Goal: Task Accomplishment & Management: Use online tool/utility

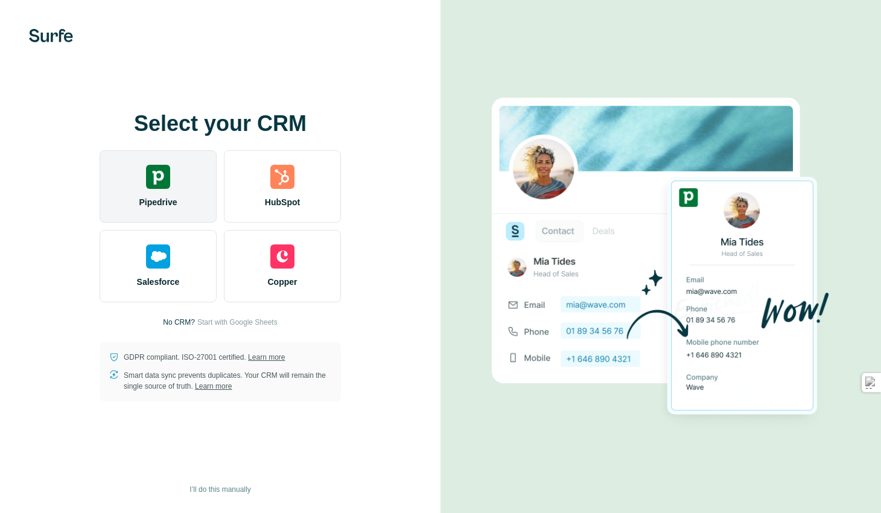
click at [158, 200] on span "Pipedrive" at bounding box center [158, 202] width 38 height 12
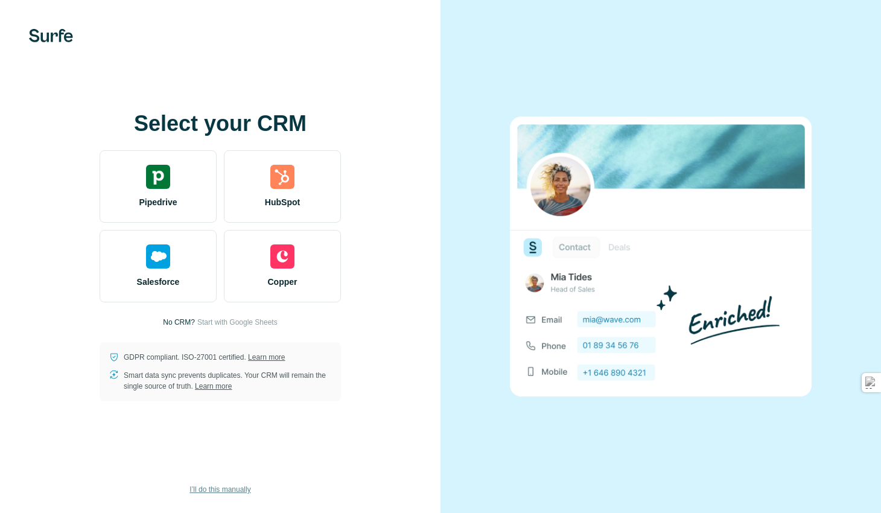
click at [226, 491] on span "I’ll do this manually" at bounding box center [219, 489] width 61 height 11
click at [216, 489] on span "I’ll do this manually" at bounding box center [219, 489] width 61 height 11
click at [223, 487] on span "I’ll do this manually" at bounding box center [219, 489] width 61 height 11
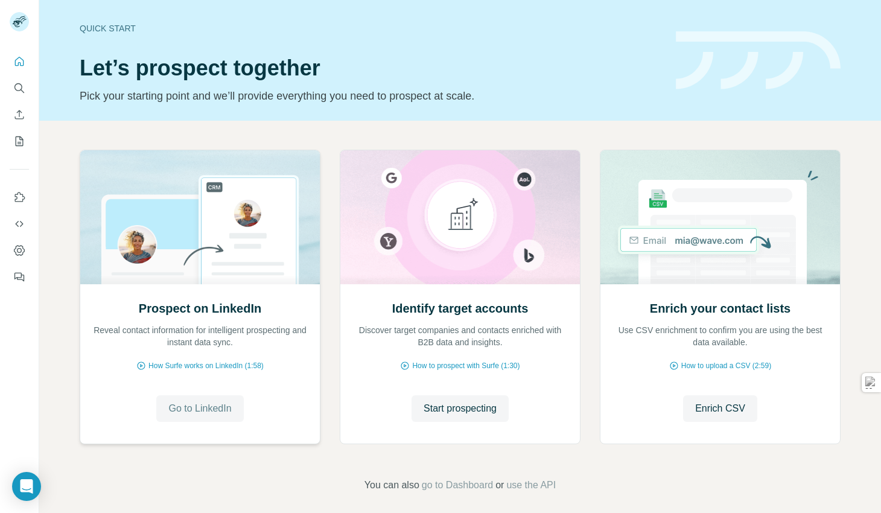
click at [200, 415] on span "Go to LinkedIn" at bounding box center [199, 408] width 63 height 14
click at [458, 413] on span "Start prospecting" at bounding box center [460, 408] width 73 height 14
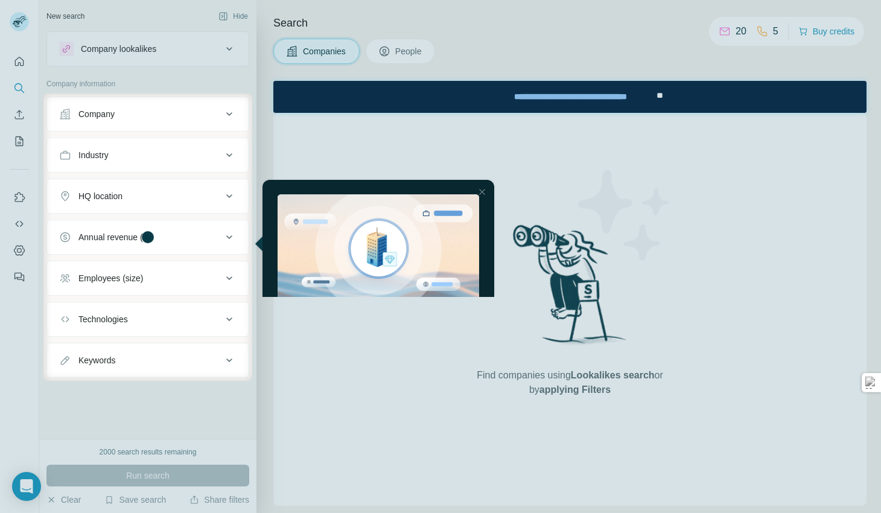
click at [410, 53] on div at bounding box center [440, 47] width 881 height 94
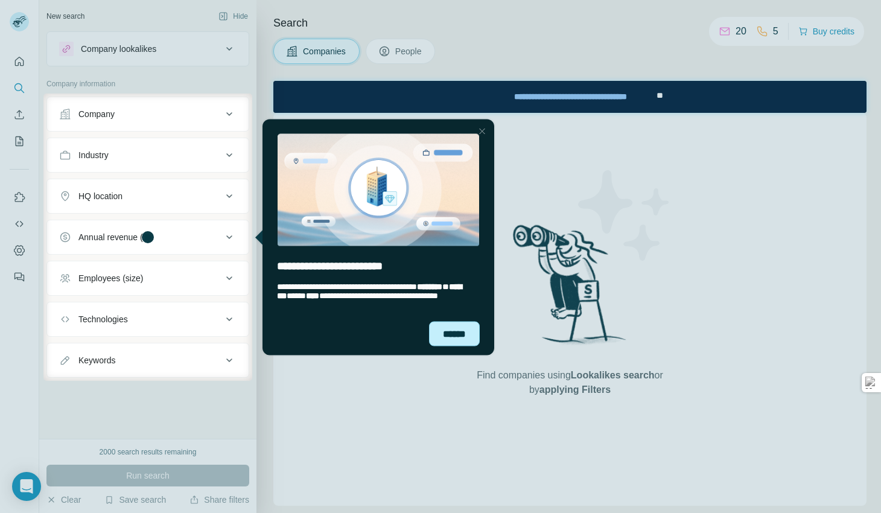
click at [452, 333] on div "******" at bounding box center [454, 333] width 51 height 25
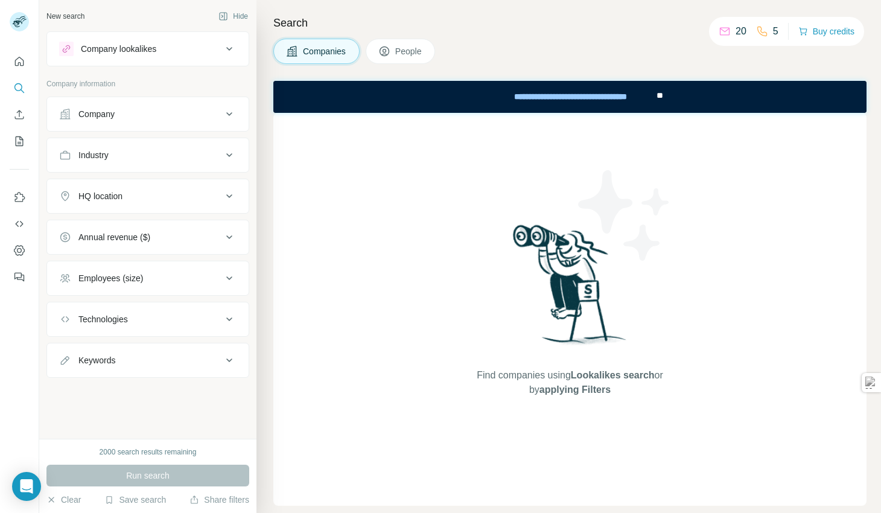
click at [415, 53] on span "People" at bounding box center [409, 51] width 28 height 12
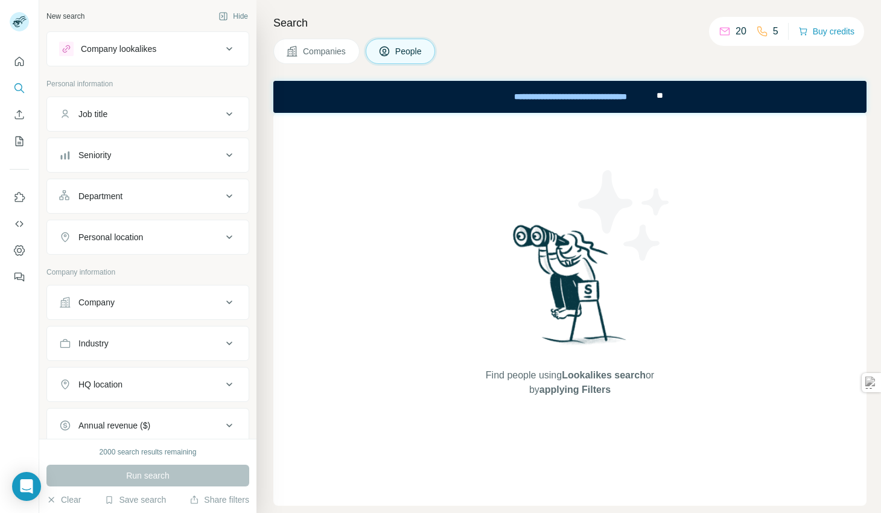
click at [346, 420] on div "Find people using Lookalikes search or by applying Filters" at bounding box center [569, 309] width 593 height 393
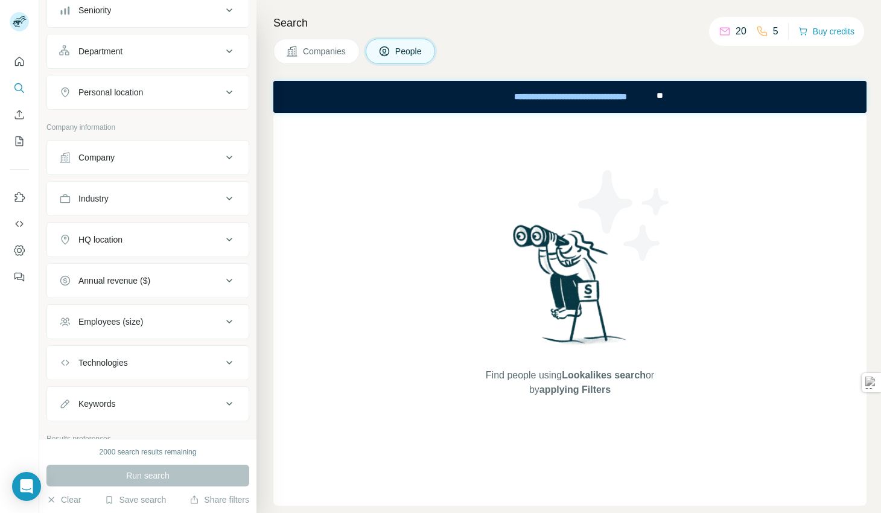
scroll to position [191, 0]
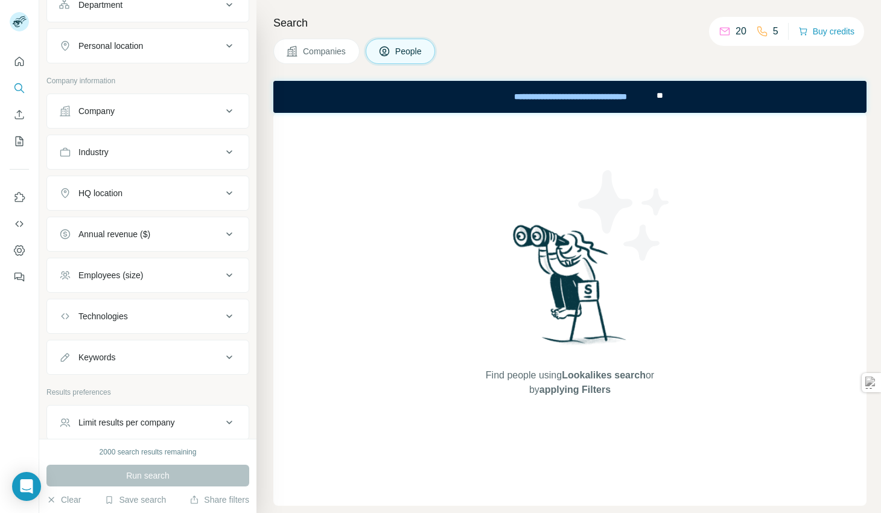
click at [132, 331] on div "Technologies" at bounding box center [147, 316] width 203 height 35
click at [138, 309] on button "Technologies" at bounding box center [148, 316] width 202 height 29
click at [138, 309] on button "Technologies" at bounding box center [148, 319] width 202 height 34
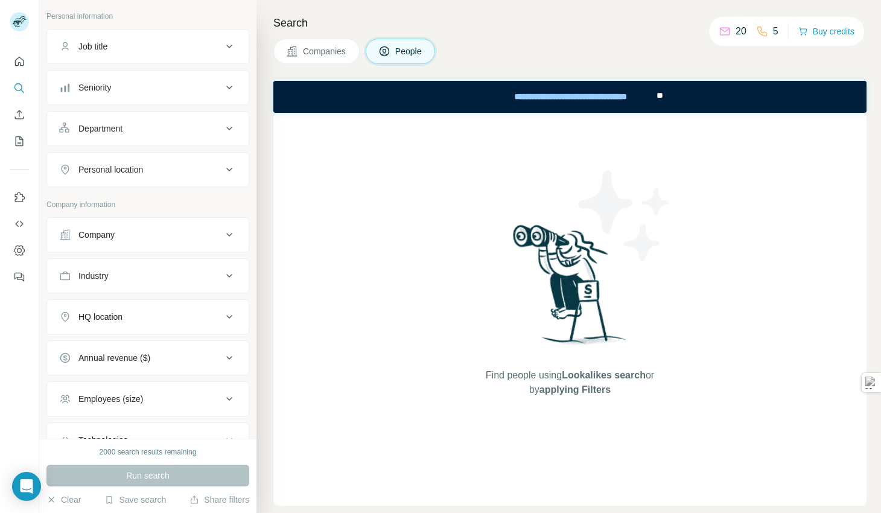
scroll to position [0, 0]
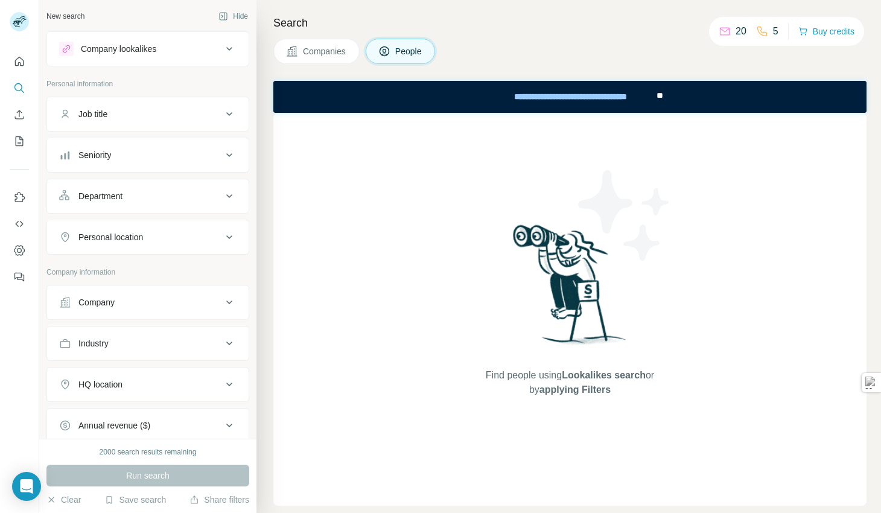
click at [139, 121] on button "Job title" at bounding box center [148, 114] width 202 height 29
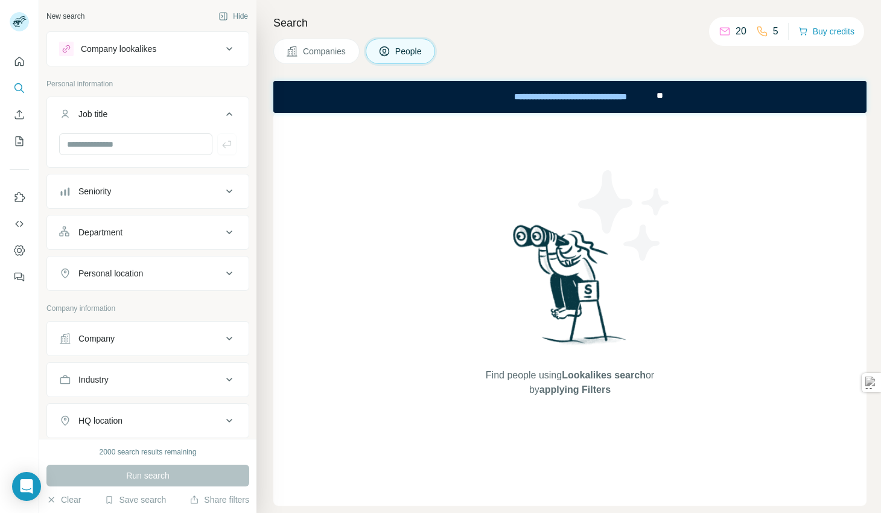
click at [139, 121] on button "Job title" at bounding box center [148, 117] width 202 height 34
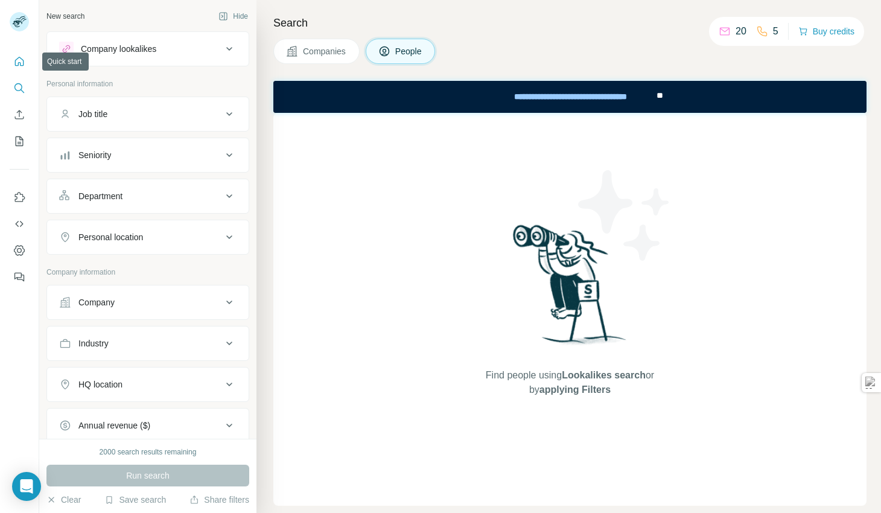
click at [24, 62] on icon "Quick start" at bounding box center [19, 61] width 9 height 9
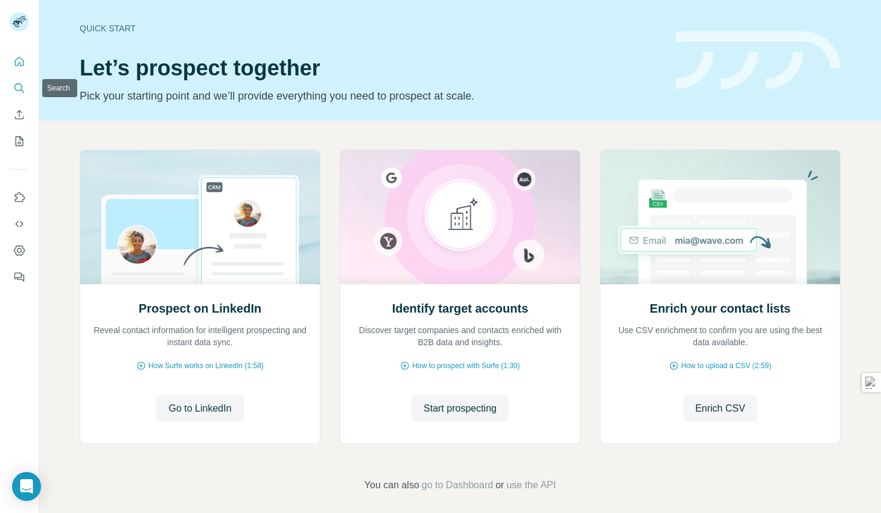
click at [25, 95] on button "Search" at bounding box center [19, 88] width 19 height 22
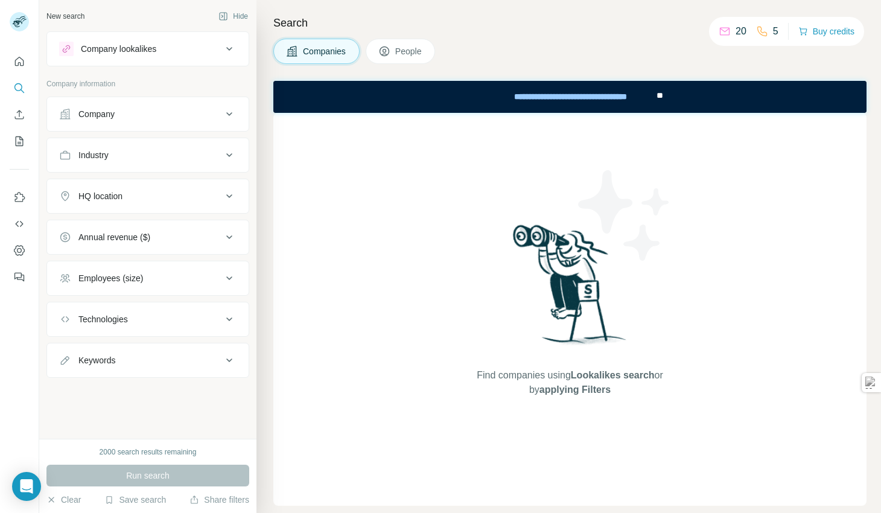
click at [213, 40] on button "Company lookalikes" at bounding box center [148, 48] width 202 height 29
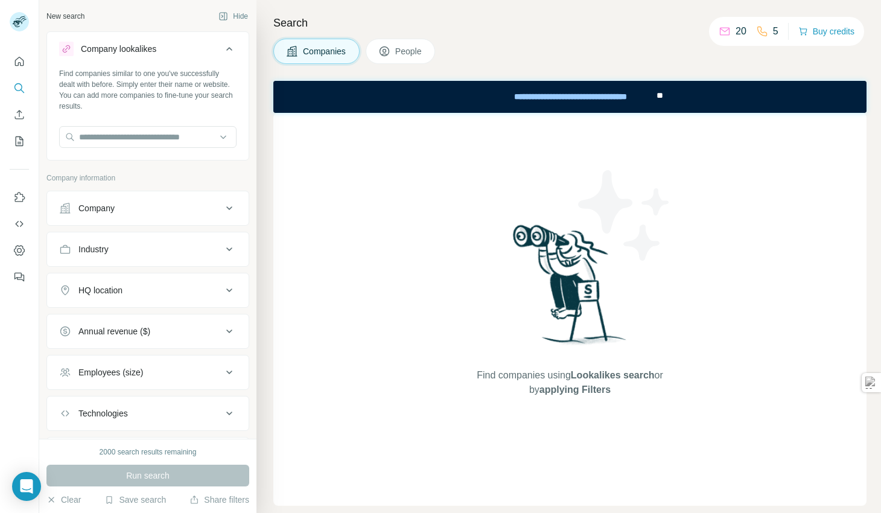
click at [213, 47] on div "Company lookalikes" at bounding box center [140, 49] width 163 height 14
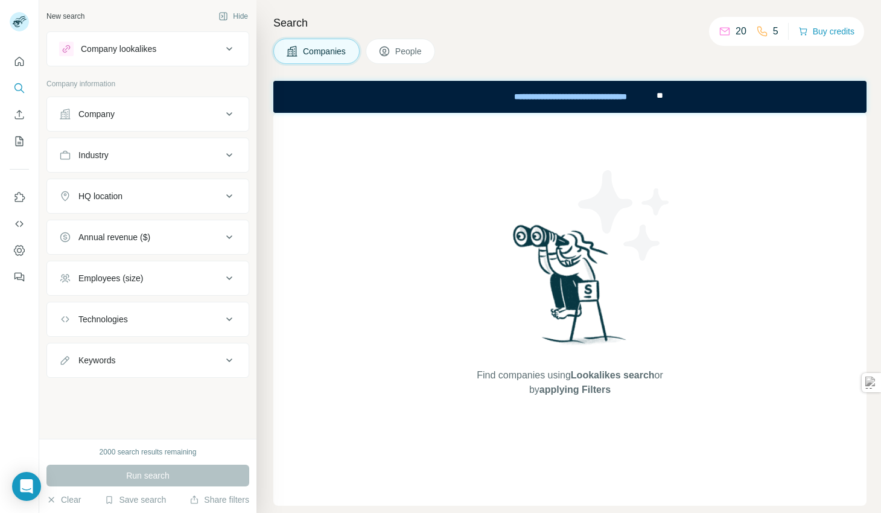
click at [725, 32] on div "20" at bounding box center [733, 31] width 28 height 14
click at [721, 31] on icon at bounding box center [725, 31] width 12 height 12
click at [414, 57] on span "People" at bounding box center [409, 51] width 28 height 12
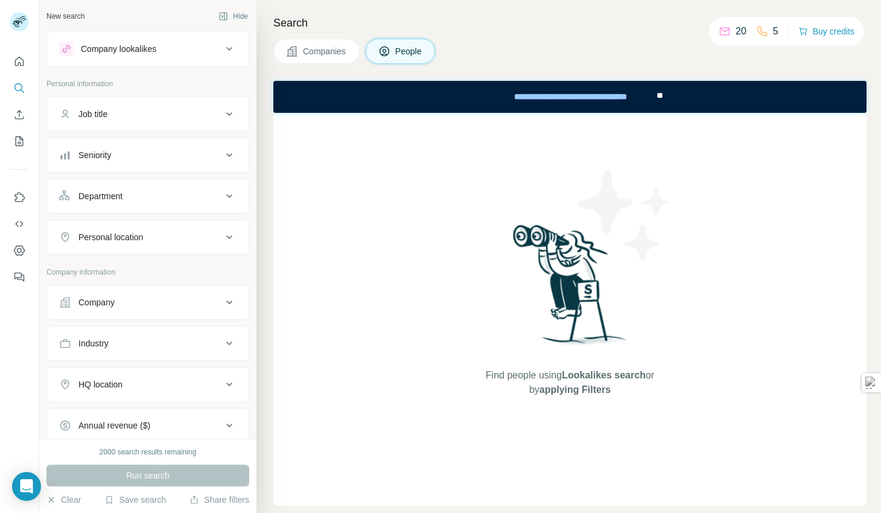
click at [129, 479] on div "Run search" at bounding box center [147, 476] width 203 height 22
